Goal: Find specific page/section: Find specific page/section

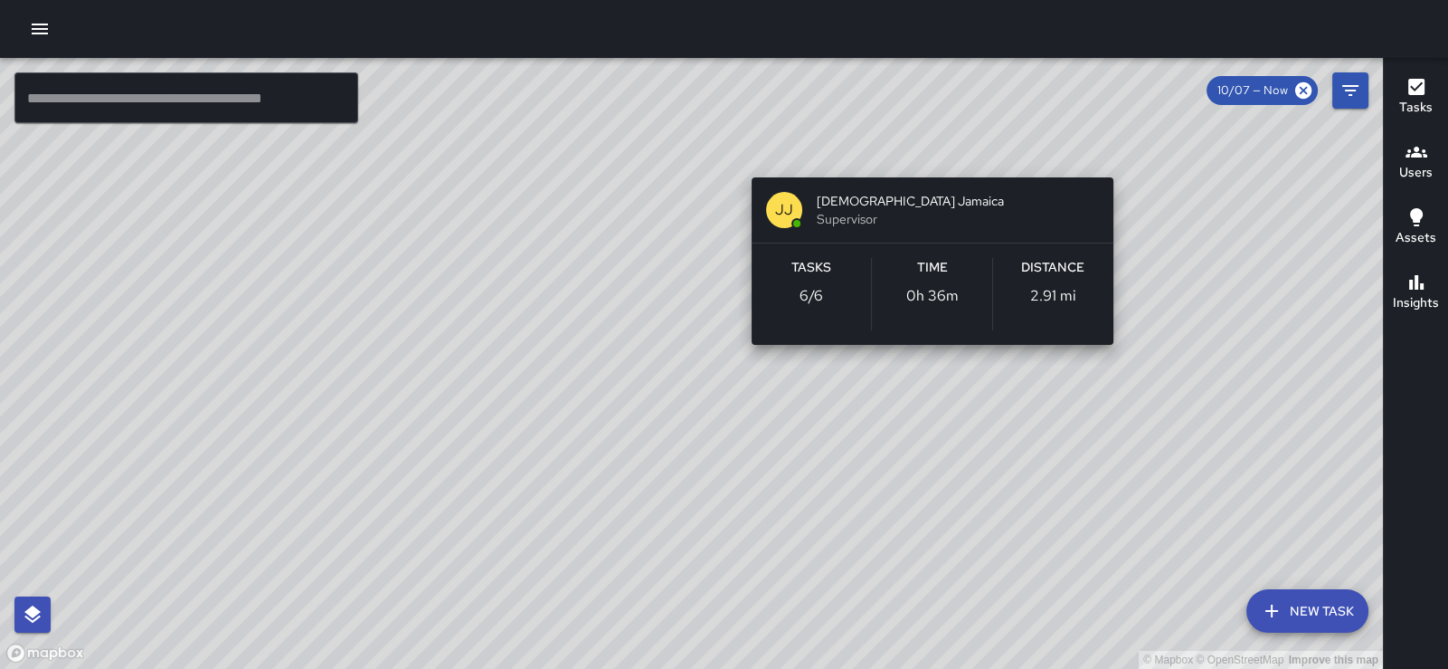
click at [926, 157] on div "© Mapbox © OpenStreetMap Improve this map [PERSON_NAME] [PERSON_NAME] Jamaica S…" at bounding box center [691, 363] width 1383 height 611
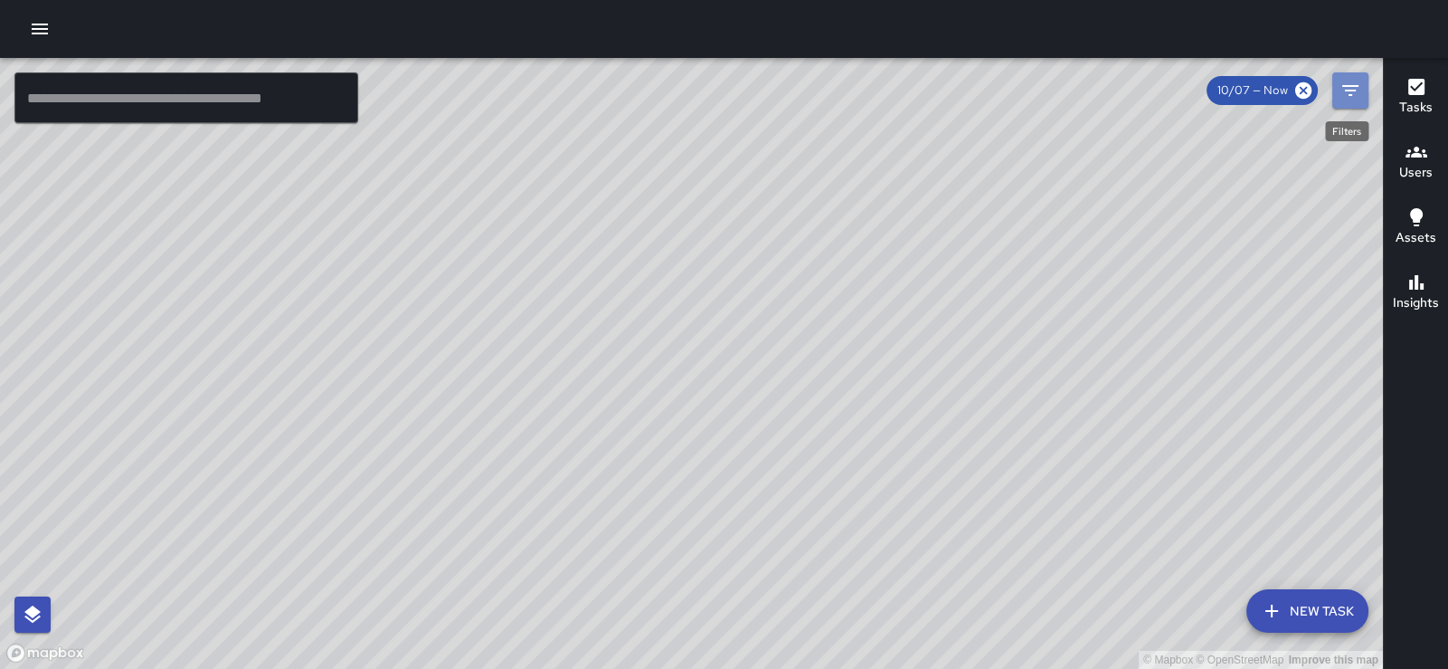
click at [1346, 94] on icon "Filters" at bounding box center [1351, 91] width 22 height 22
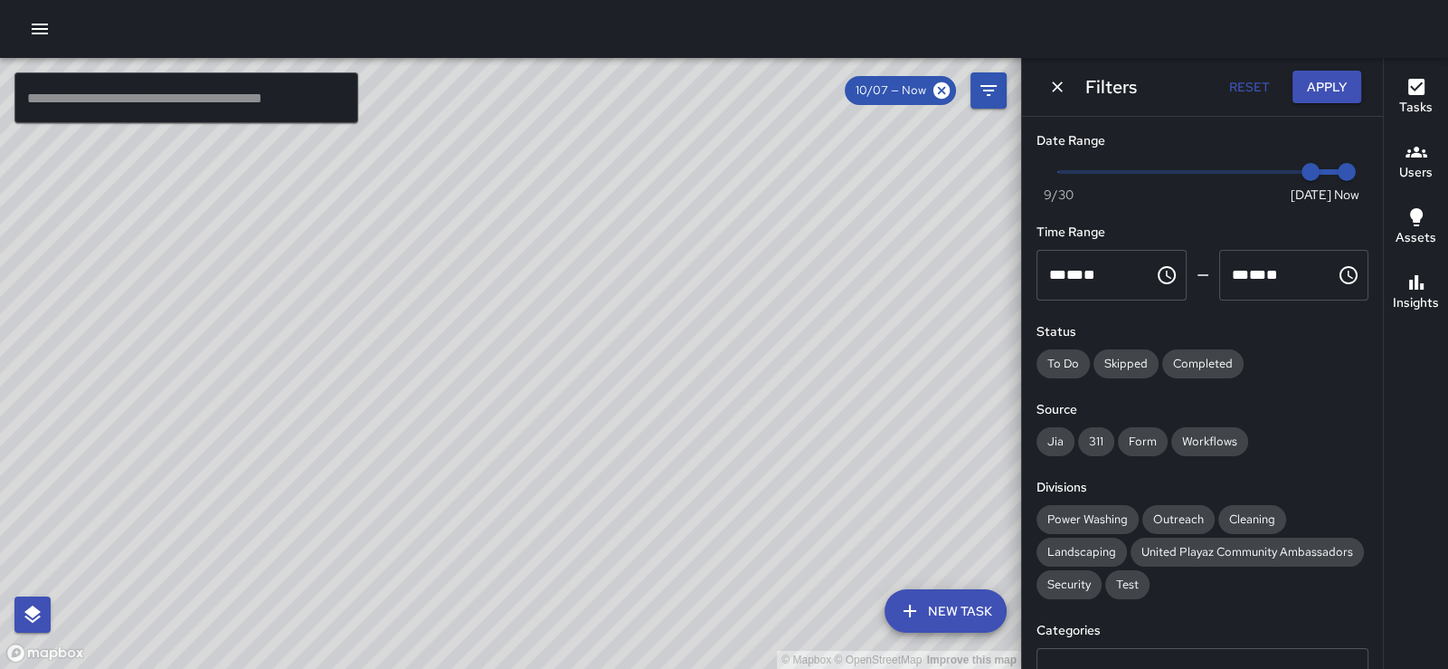
click at [1346, 94] on button "Apply" at bounding box center [1327, 87] width 69 height 33
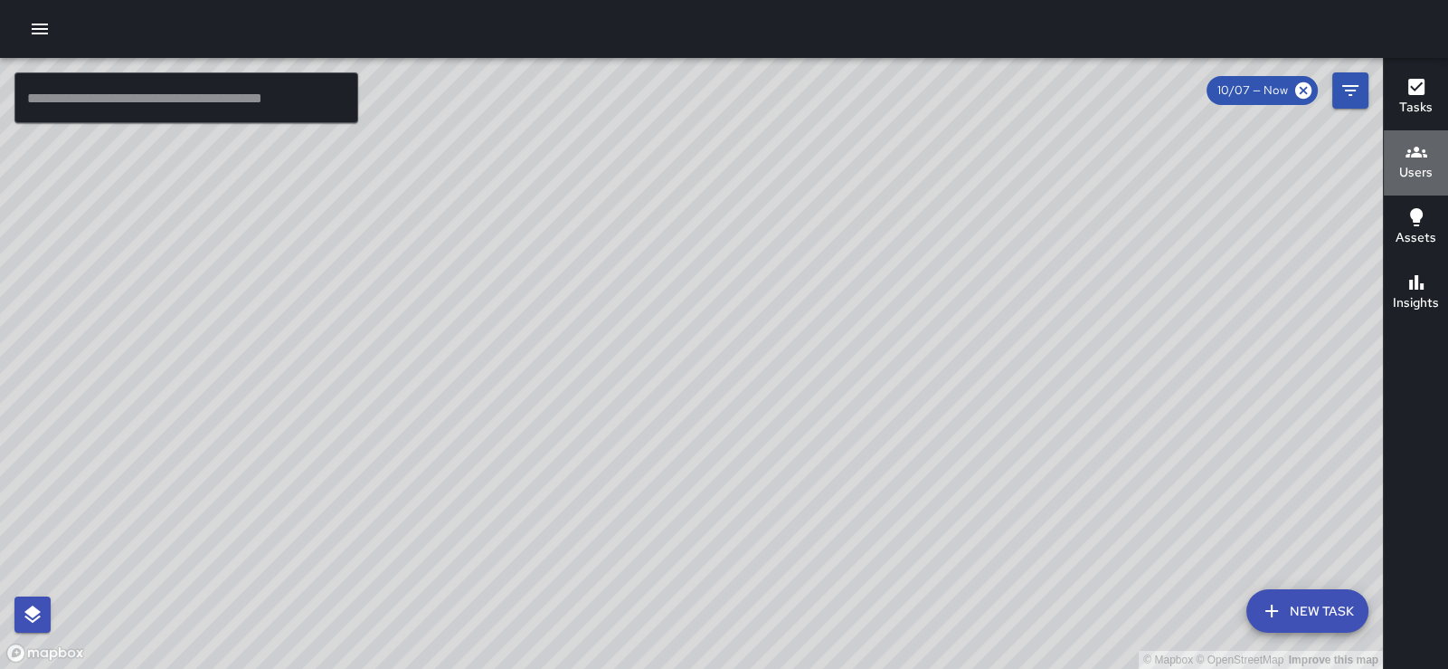
click at [1427, 163] on h6 "Users" at bounding box center [1416, 173] width 33 height 20
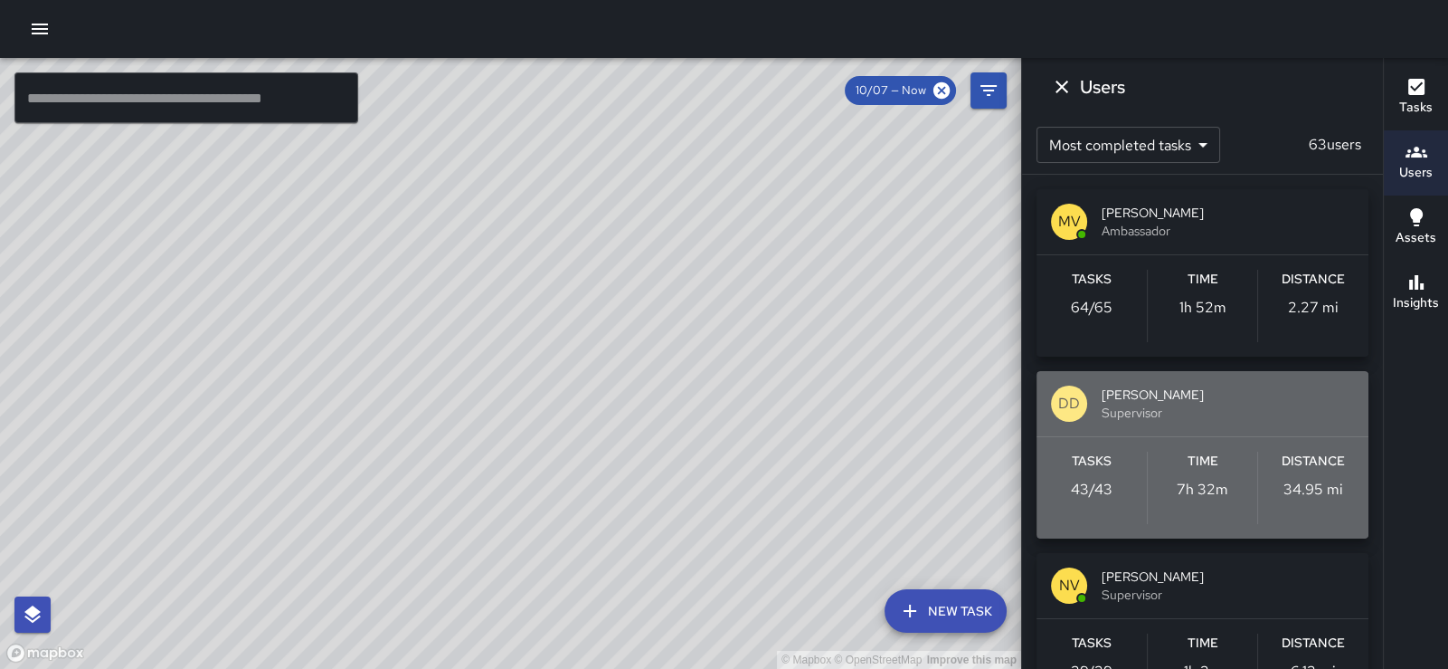
click at [1202, 422] on span "Supervisor" at bounding box center [1228, 413] width 252 height 18
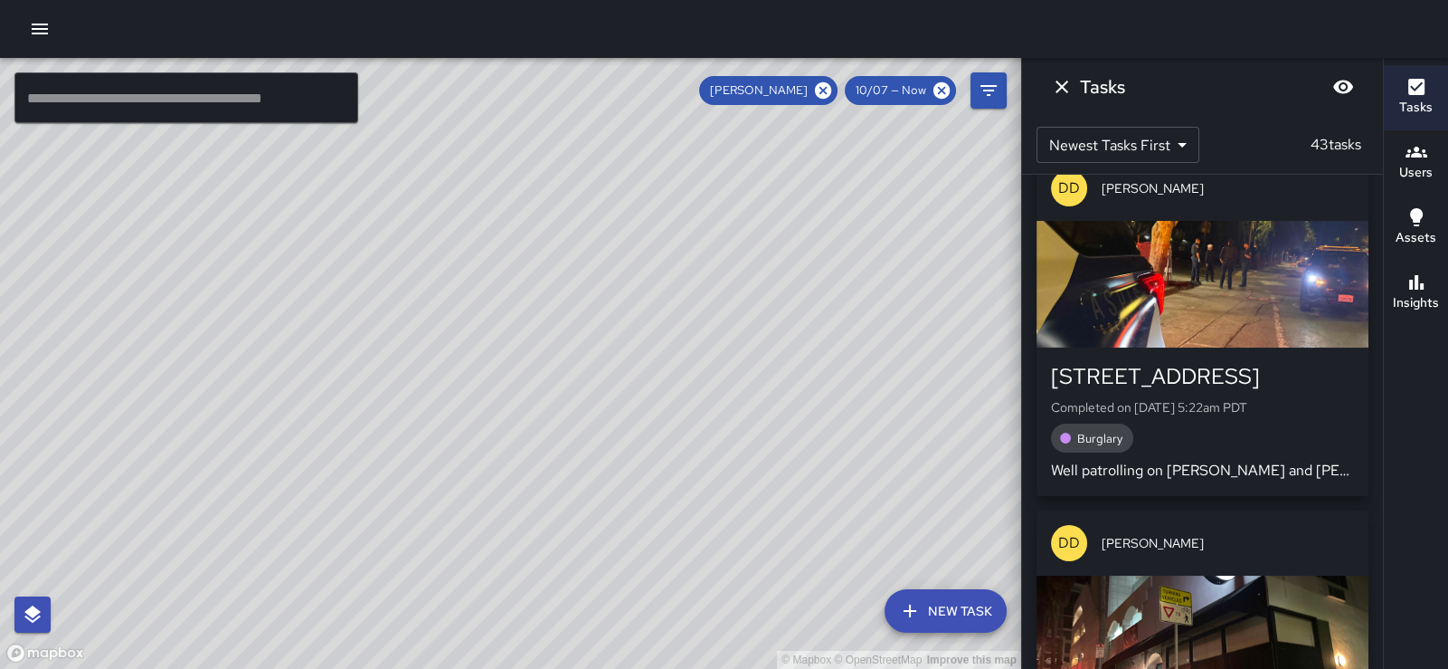
scroll to position [3687, 0]
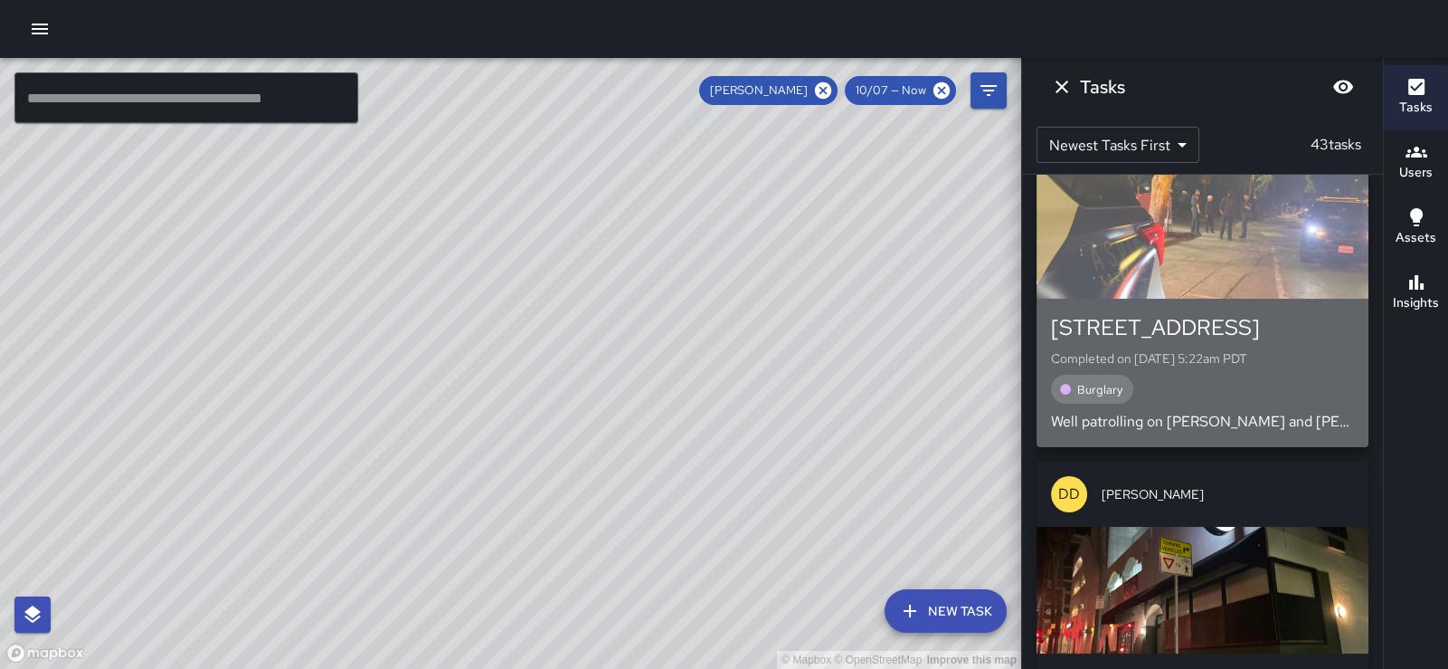
click at [1158, 299] on div "button" at bounding box center [1203, 235] width 332 height 127
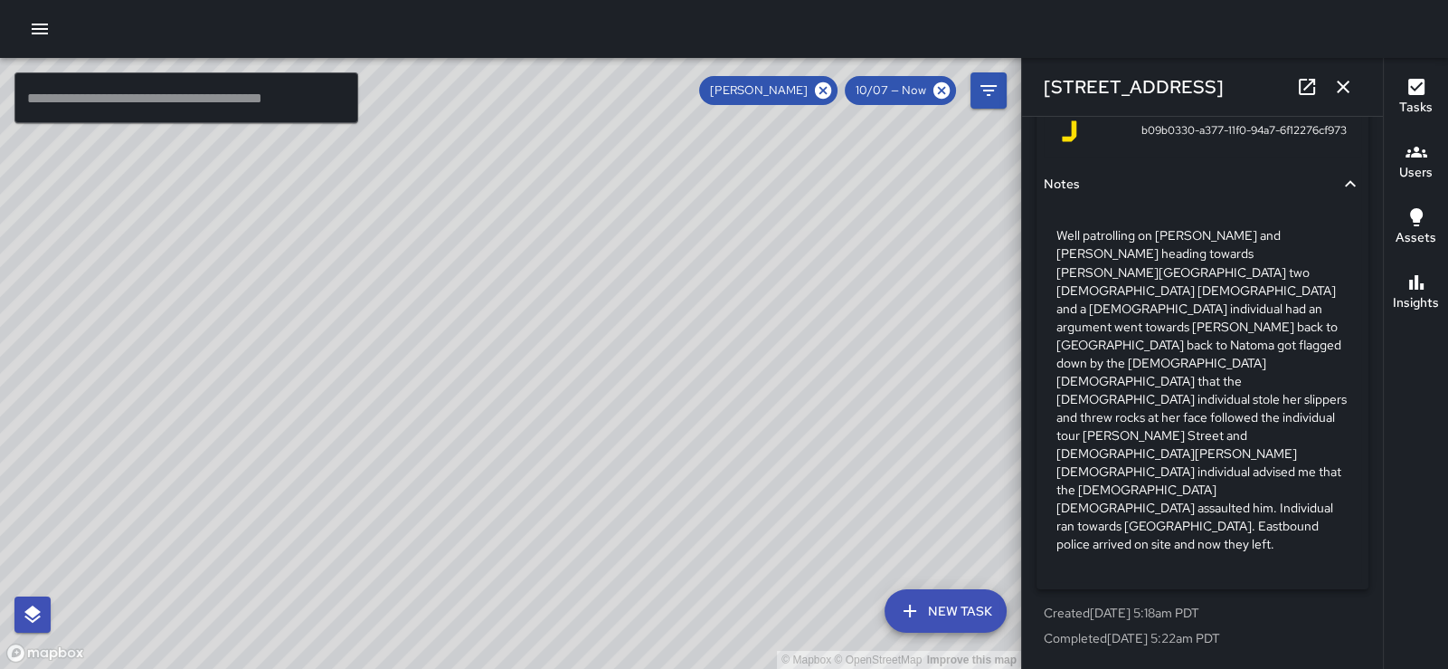
scroll to position [1375, 0]
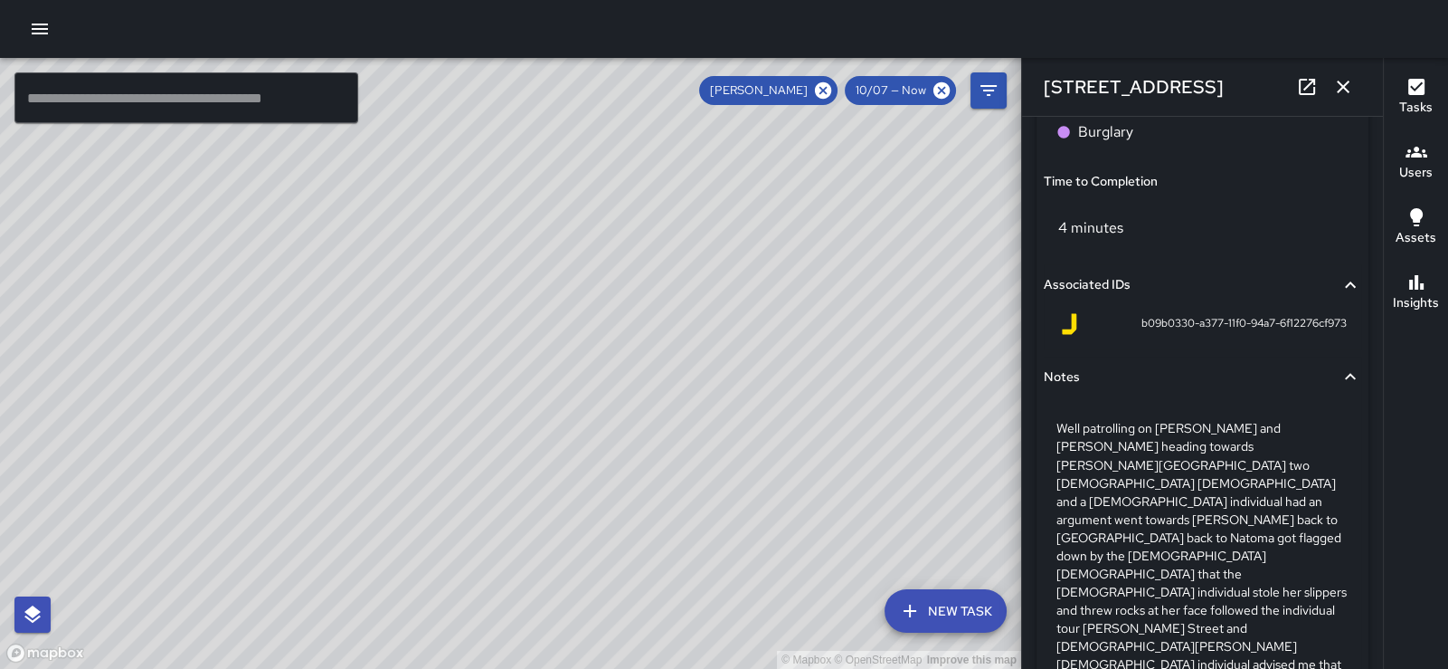
type input "**********"
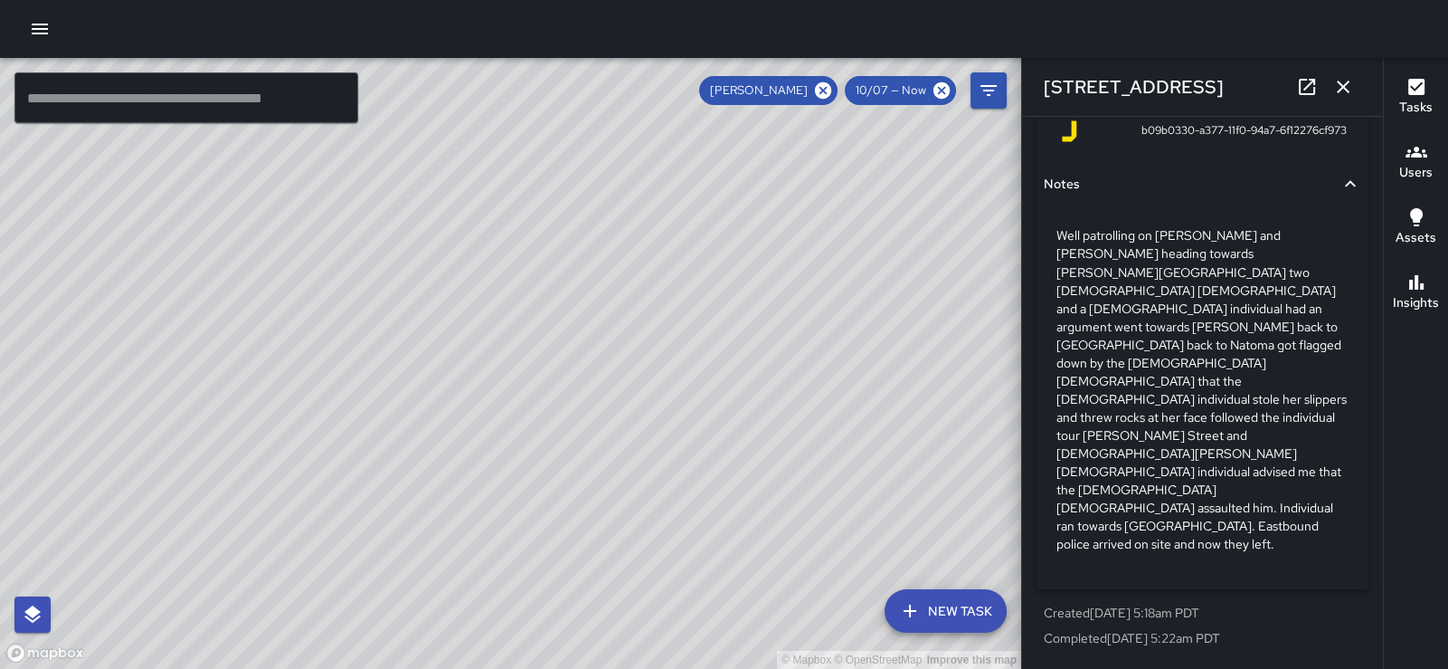
scroll to position [1663, 0]
click at [1349, 481] on div "Status Completed Created By DD [PERSON_NAME] Assignee Completed By DD [PERSON_N…" at bounding box center [1203, 3] width 332 height 1171
click at [1339, 93] on icon "button" at bounding box center [1344, 87] width 22 height 22
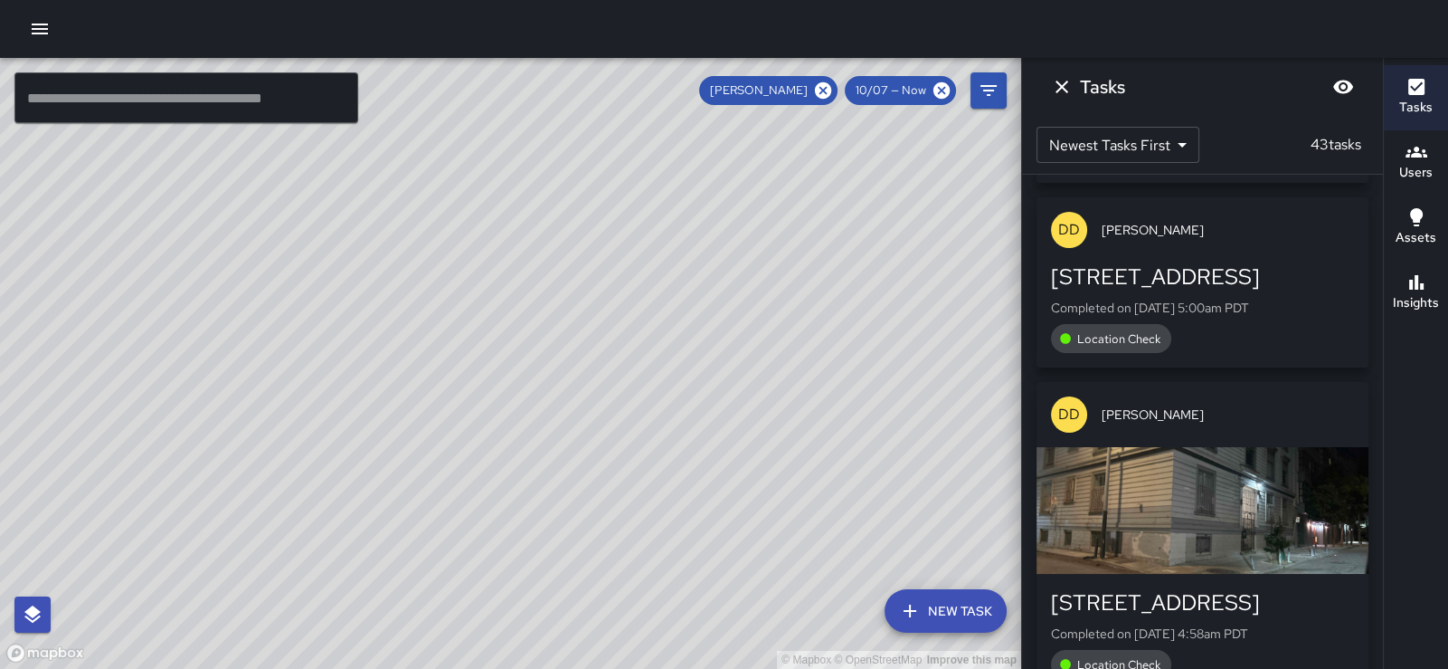
scroll to position [3844, 0]
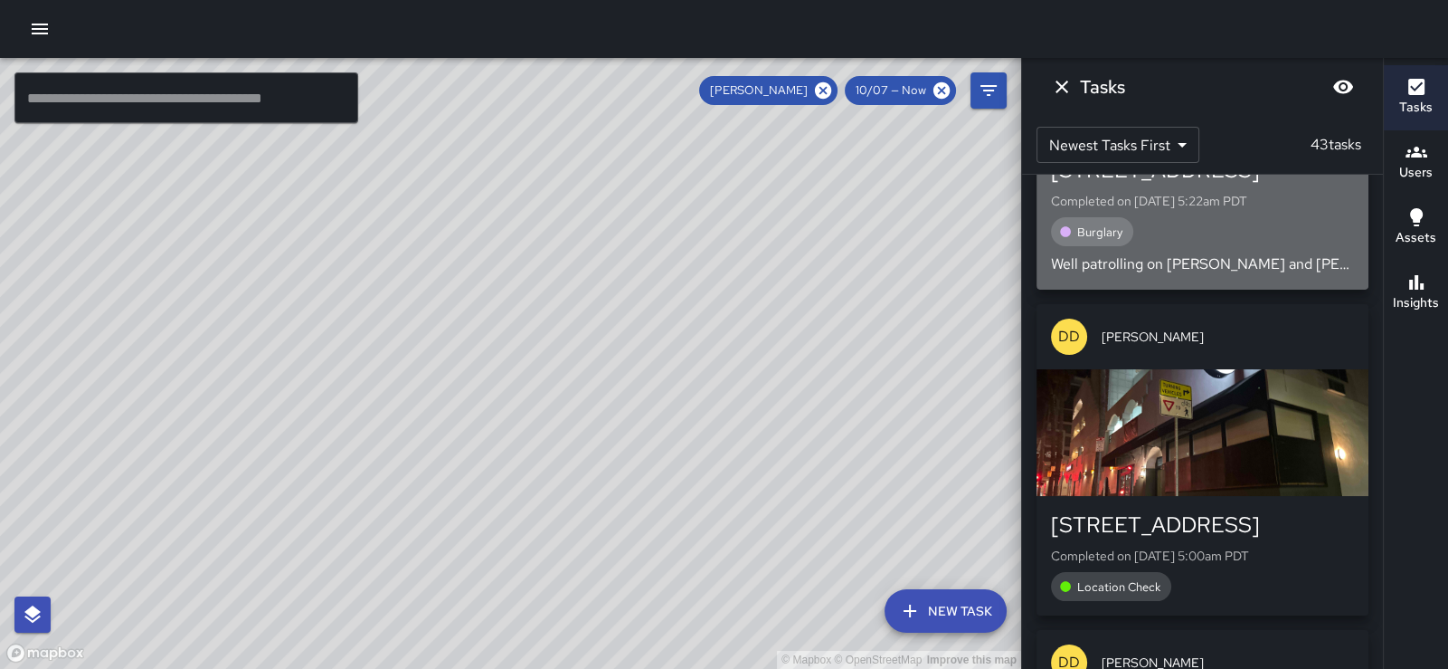
click at [1308, 141] on div "button" at bounding box center [1203, 77] width 332 height 127
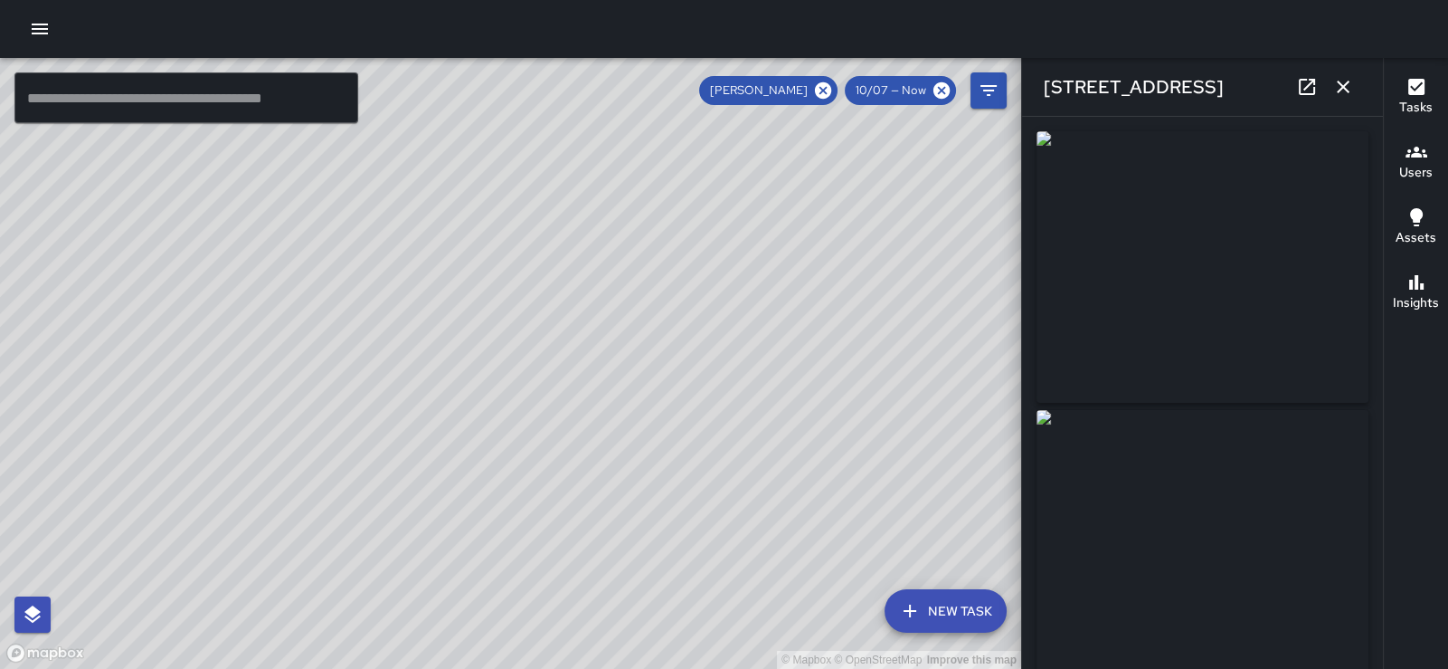
type input "**********"
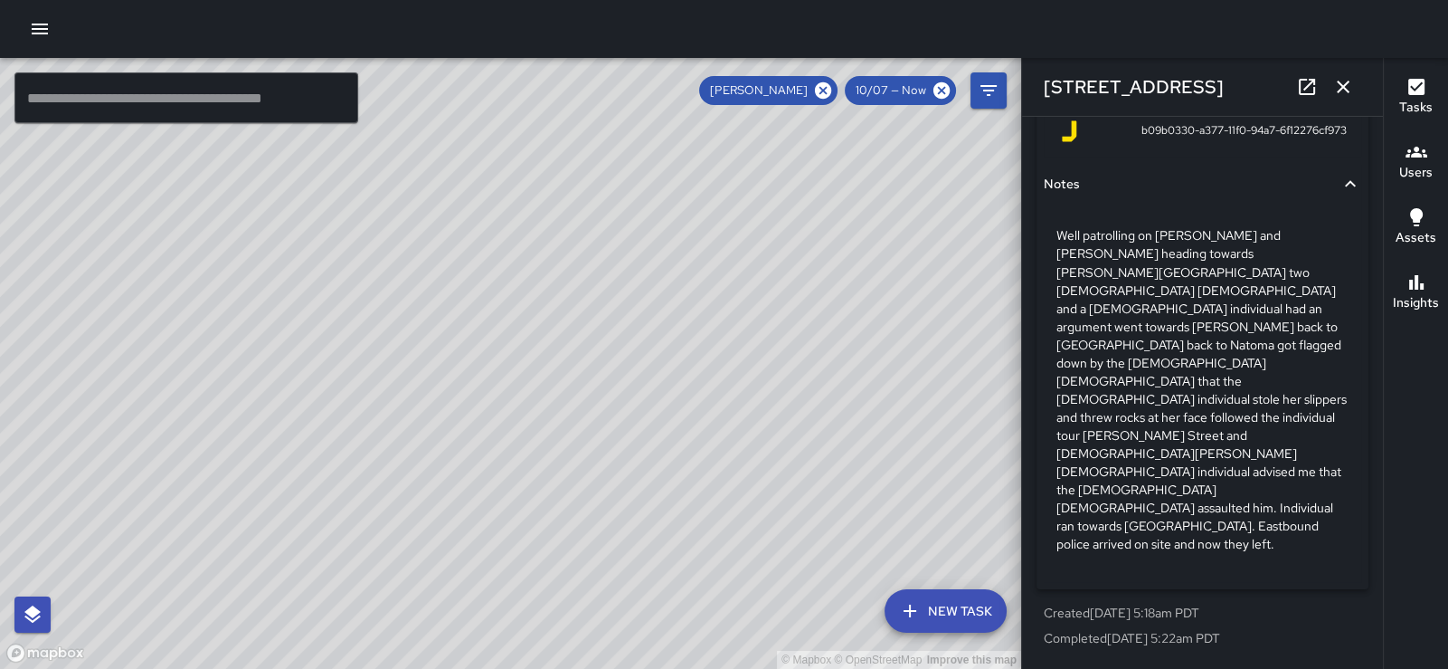
scroll to position [1663, 0]
click at [1339, 83] on icon "button" at bounding box center [1344, 87] width 22 height 22
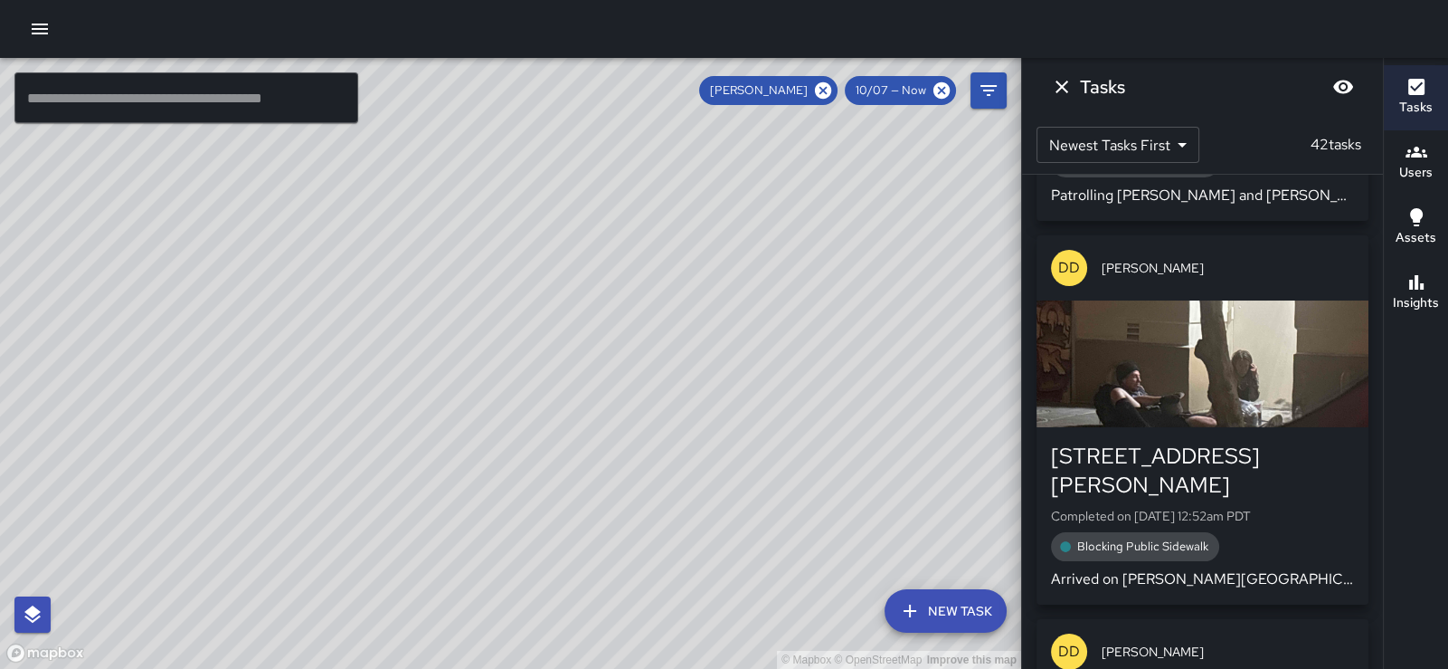
scroll to position [8481, 0]
